Goal: Information Seeking & Learning: Learn about a topic

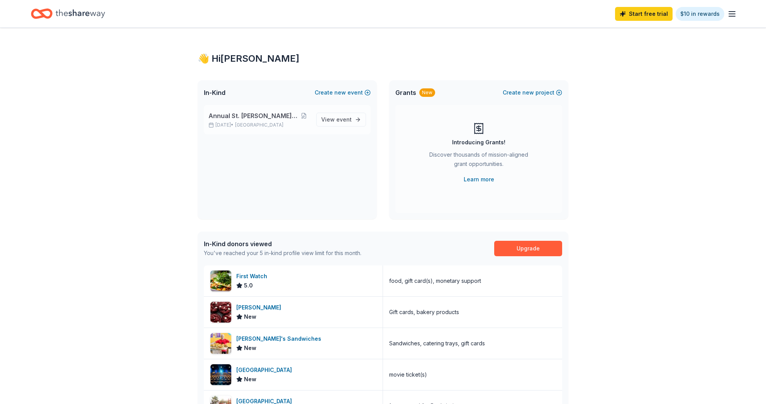
click at [251, 118] on span "Annual St. [PERSON_NAME] Festival" at bounding box center [253, 115] width 89 height 9
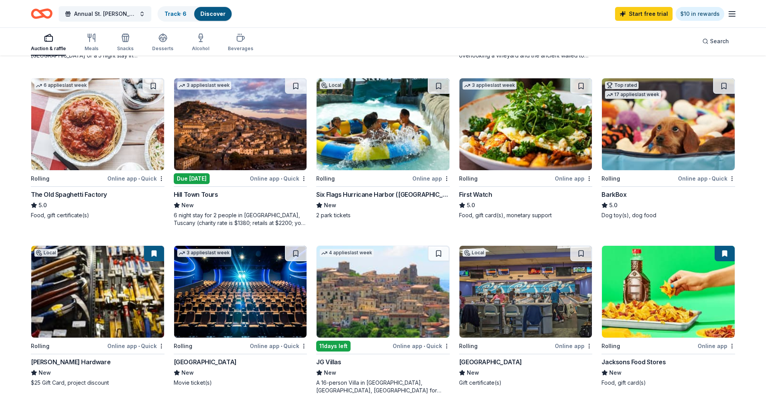
scroll to position [425, 0]
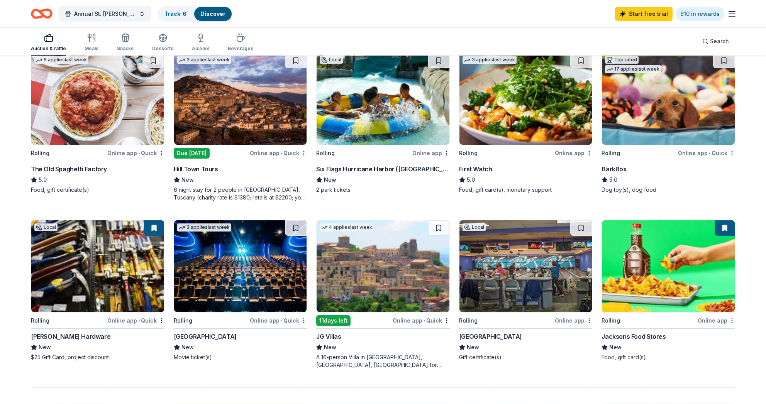
click at [695, 155] on div "Online app • Quick" at bounding box center [706, 153] width 57 height 10
click at [494, 334] on div "[GEOGRAPHIC_DATA]" at bounding box center [490, 336] width 63 height 9
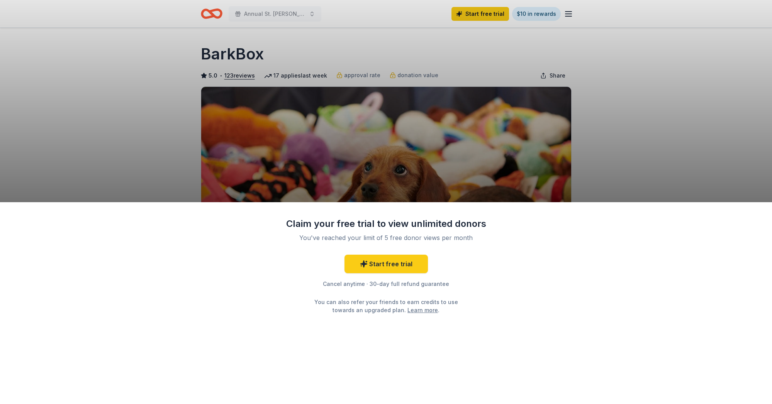
click at [534, 282] on div "Claim your free trial to view unlimited donors You've reached your limit of 5 f…" at bounding box center [386, 303] width 772 height 202
